Goal: Transaction & Acquisition: Purchase product/service

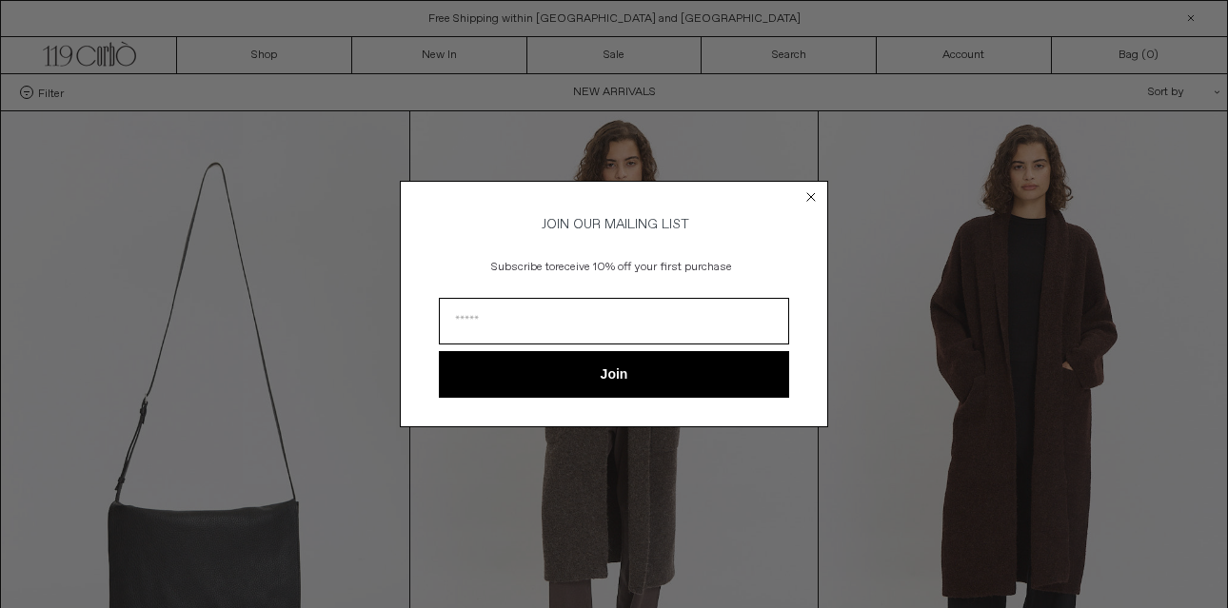
click at [806, 190] on circle "Close dialog" at bounding box center [811, 197] width 18 height 18
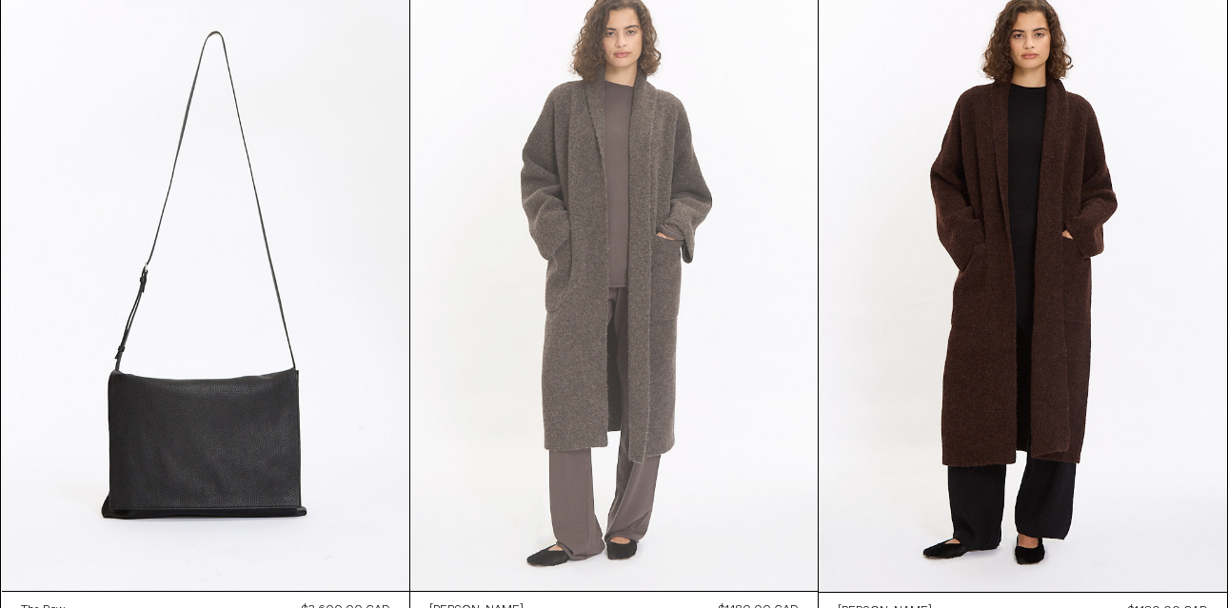
scroll to position [240, 0]
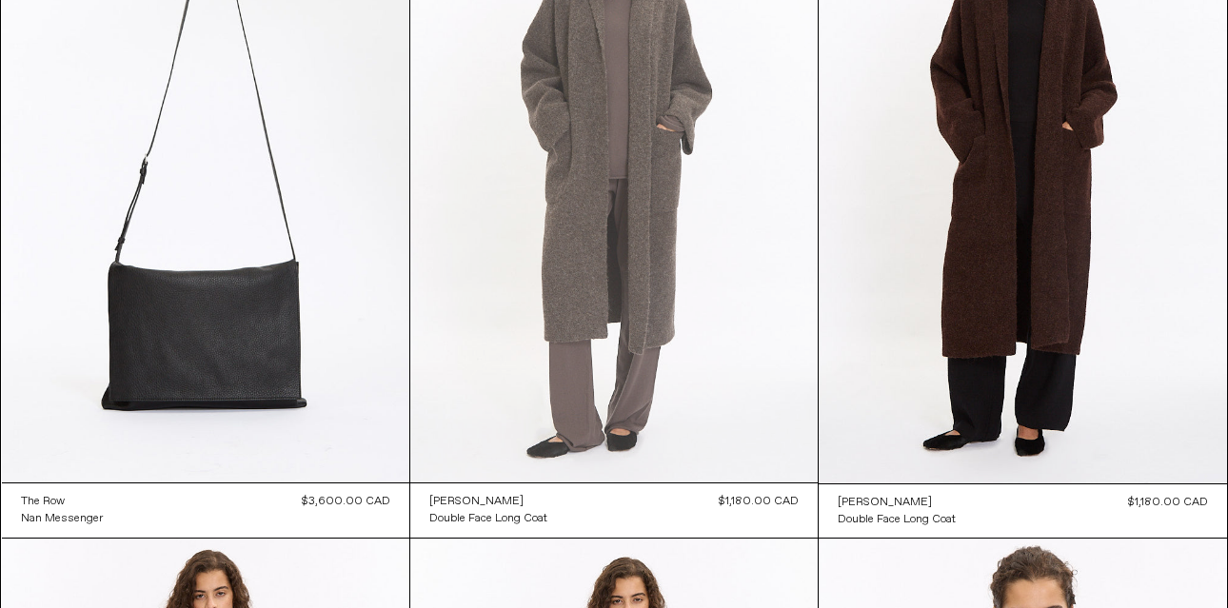
click at [637, 222] on at bounding box center [613, 177] width 407 height 611
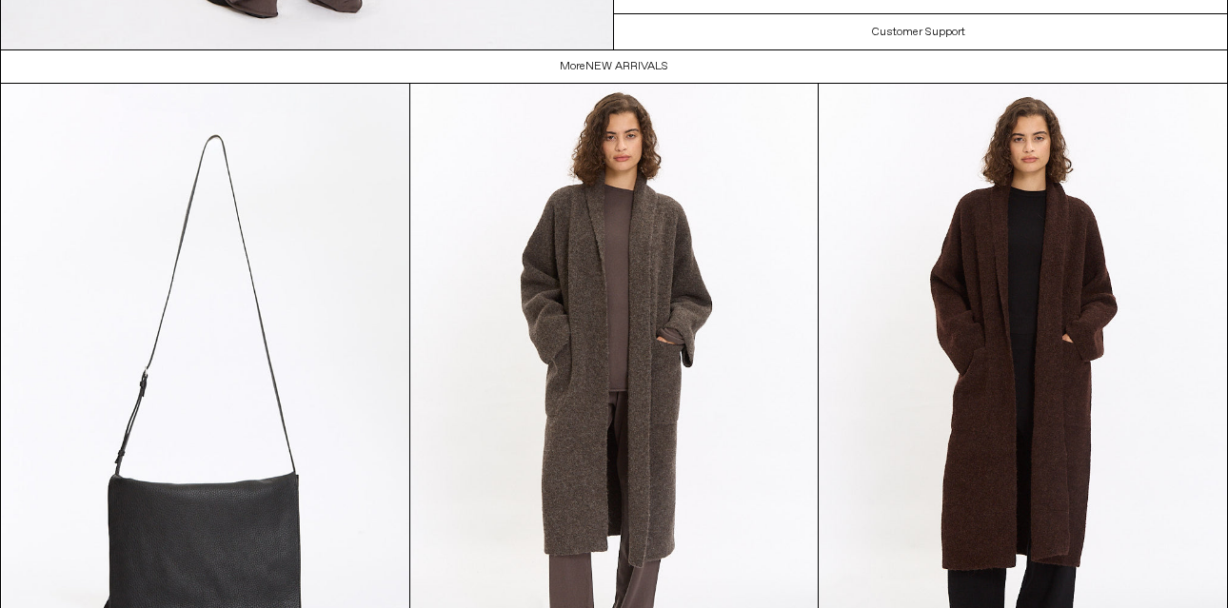
scroll to position [3377, 0]
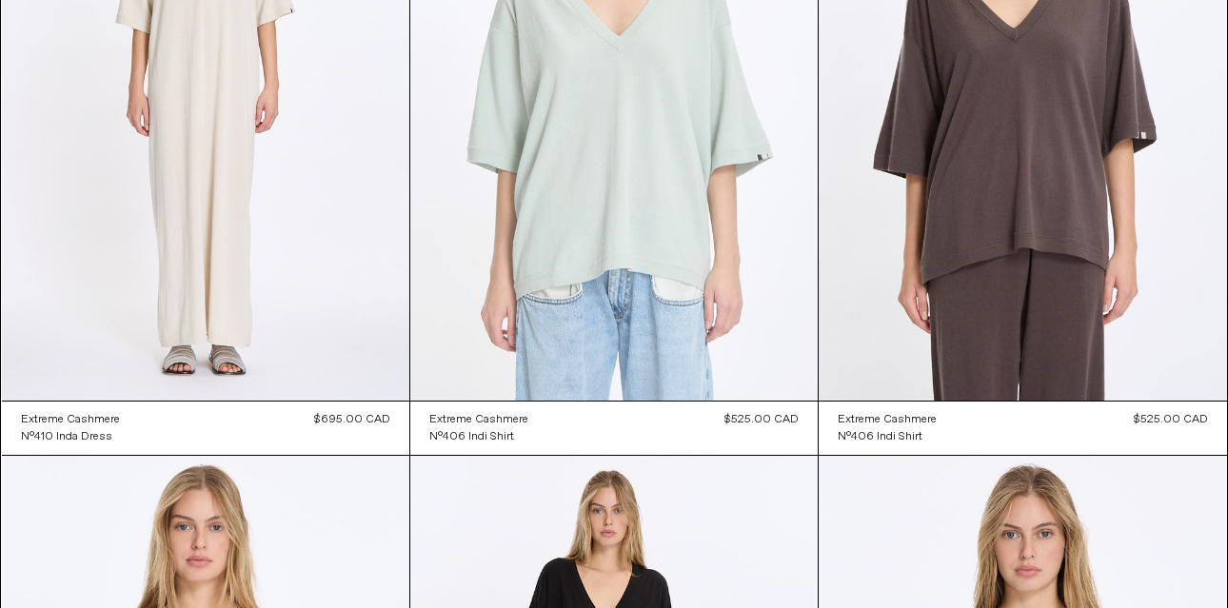
scroll to position [25628, 0]
